Goal: Information Seeking & Learning: Learn about a topic

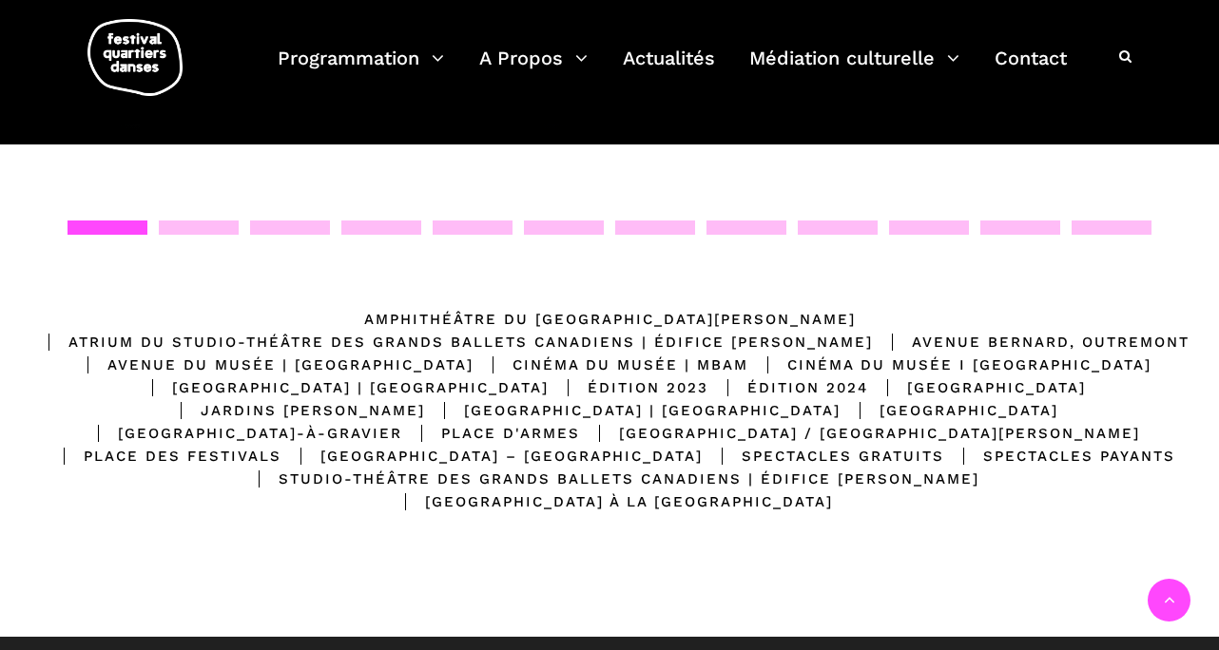
scroll to position [313, 0]
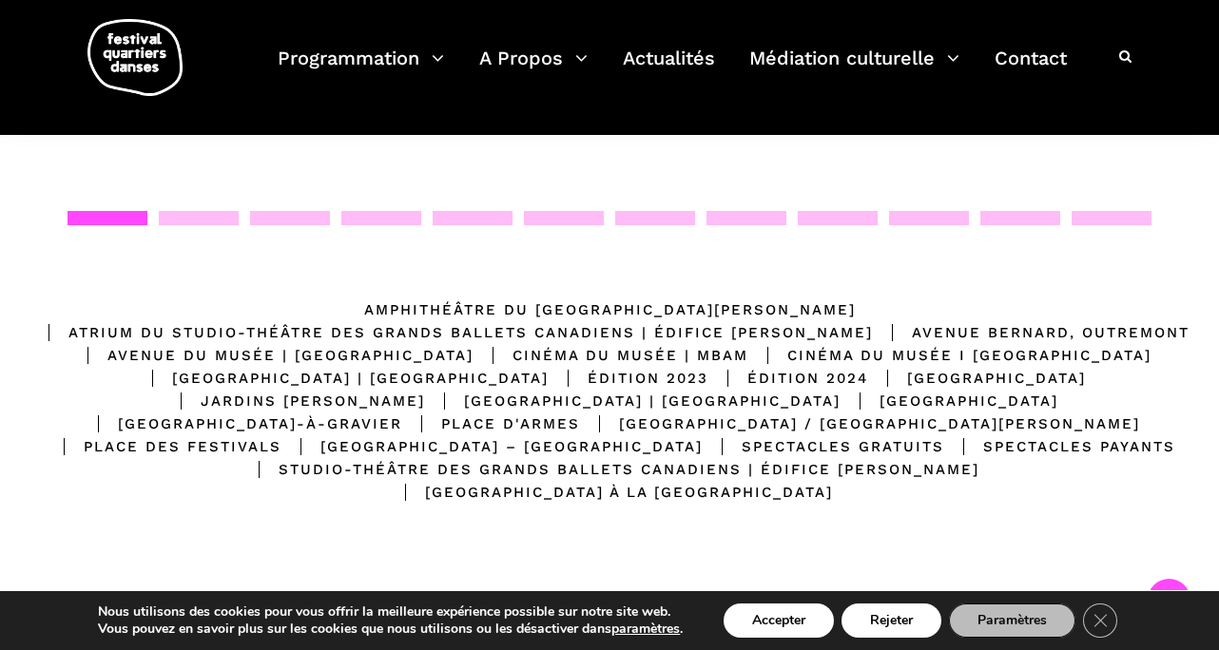
click at [753, 221] on div at bounding box center [747, 218] width 80 height 14
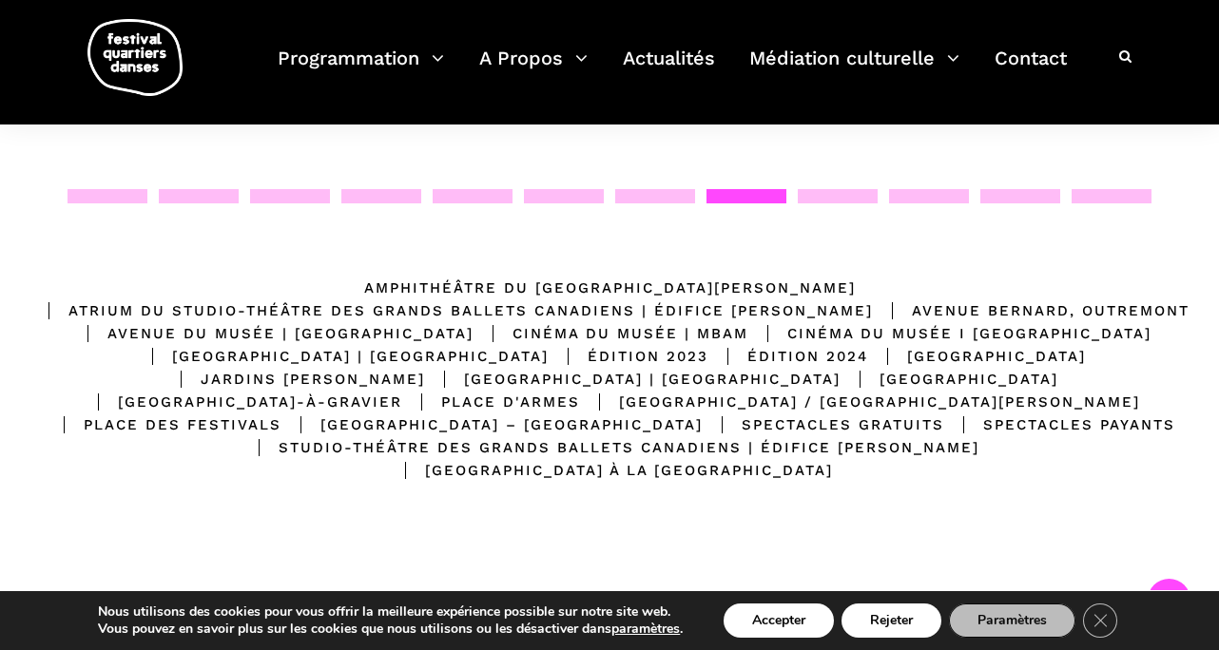
scroll to position [0, 0]
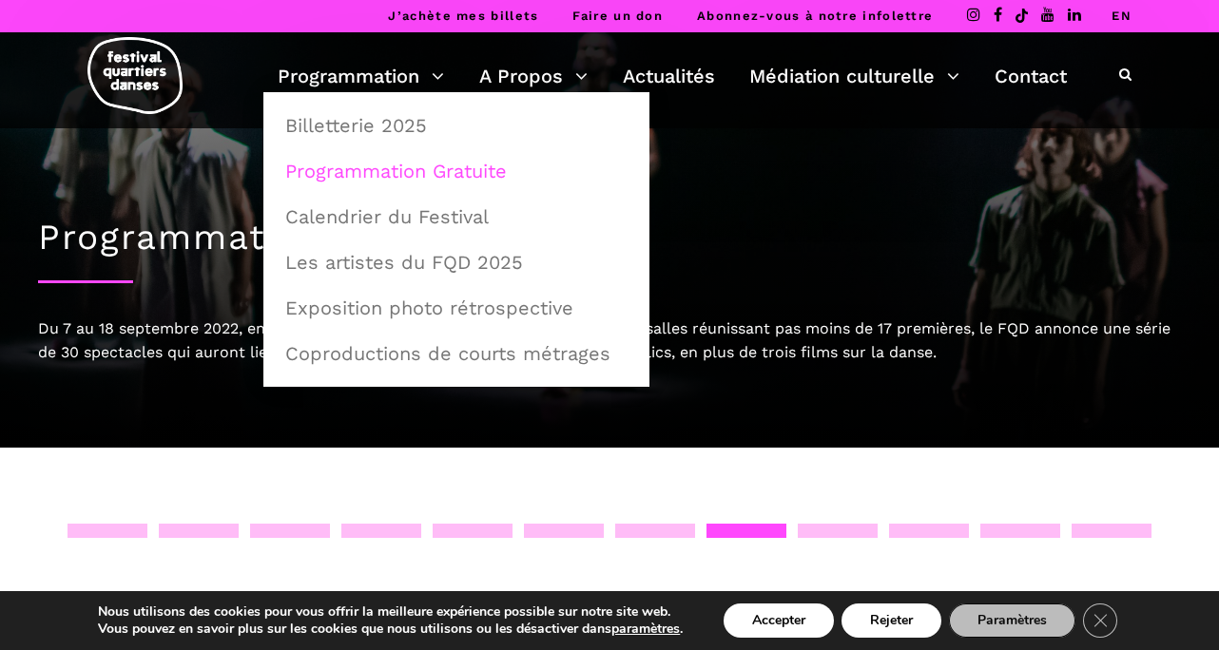
click at [403, 165] on link "Programmation Gratuite" at bounding box center [456, 171] width 365 height 44
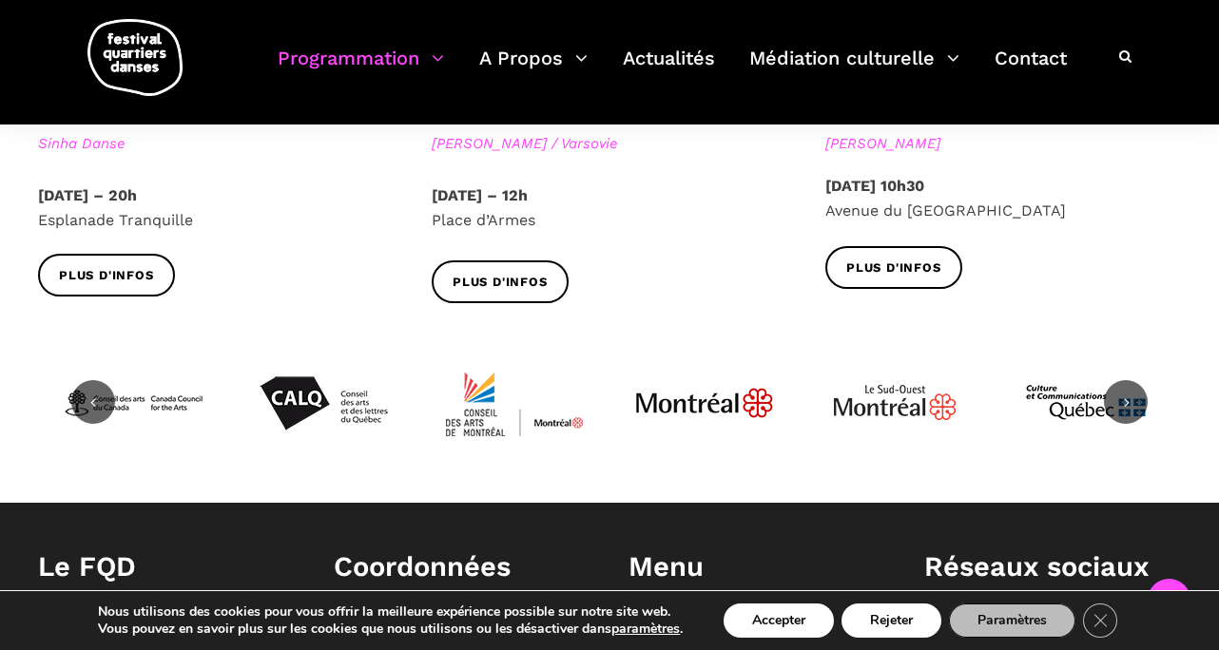
scroll to position [2692, 0]
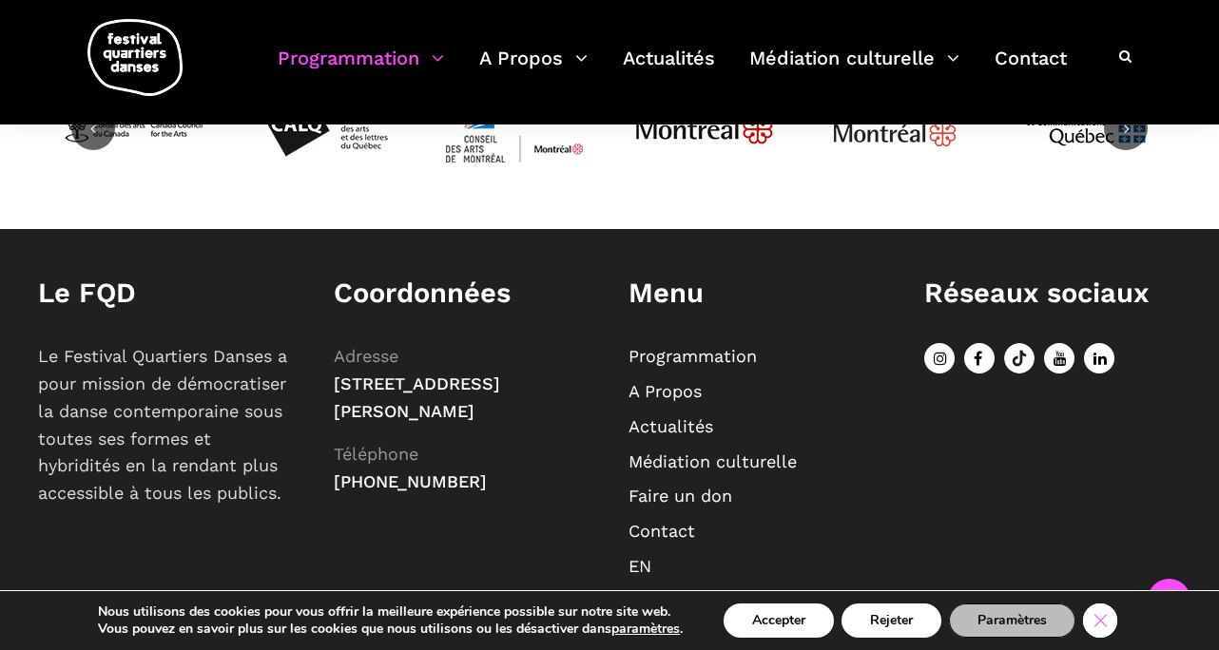
click at [1109, 615] on icon "Close GDPR Cookie Banner" at bounding box center [1100, 620] width 34 height 29
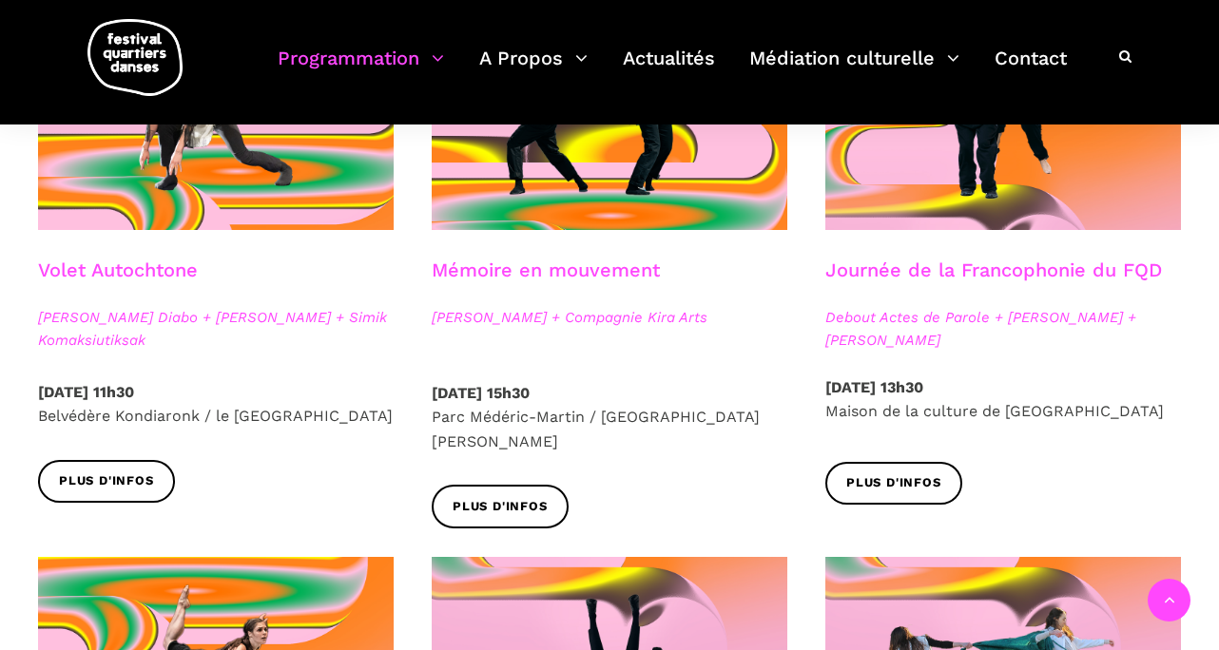
scroll to position [1140, 0]
